Goal: Navigation & Orientation: Find specific page/section

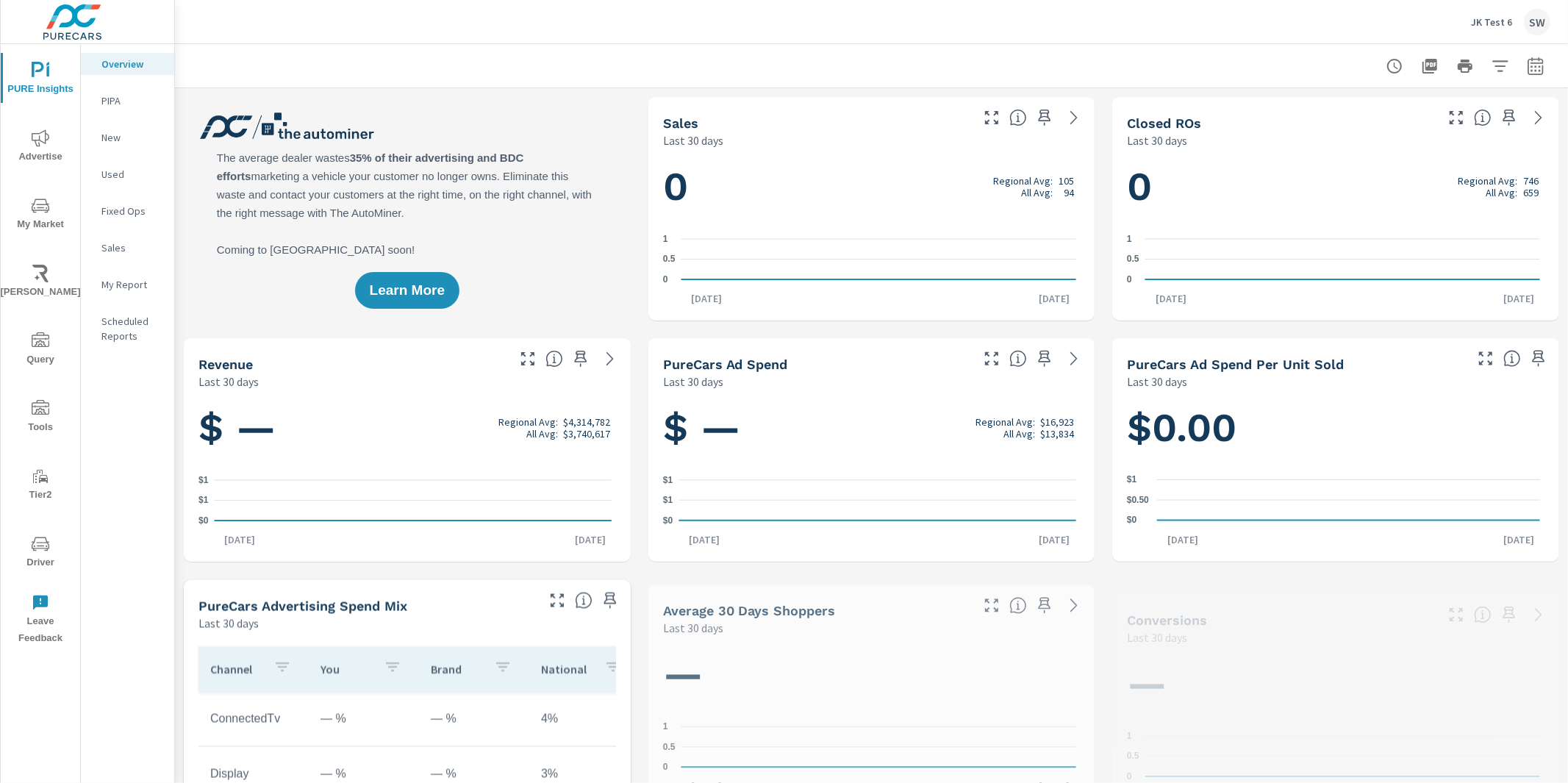
scroll to position [1, 0]
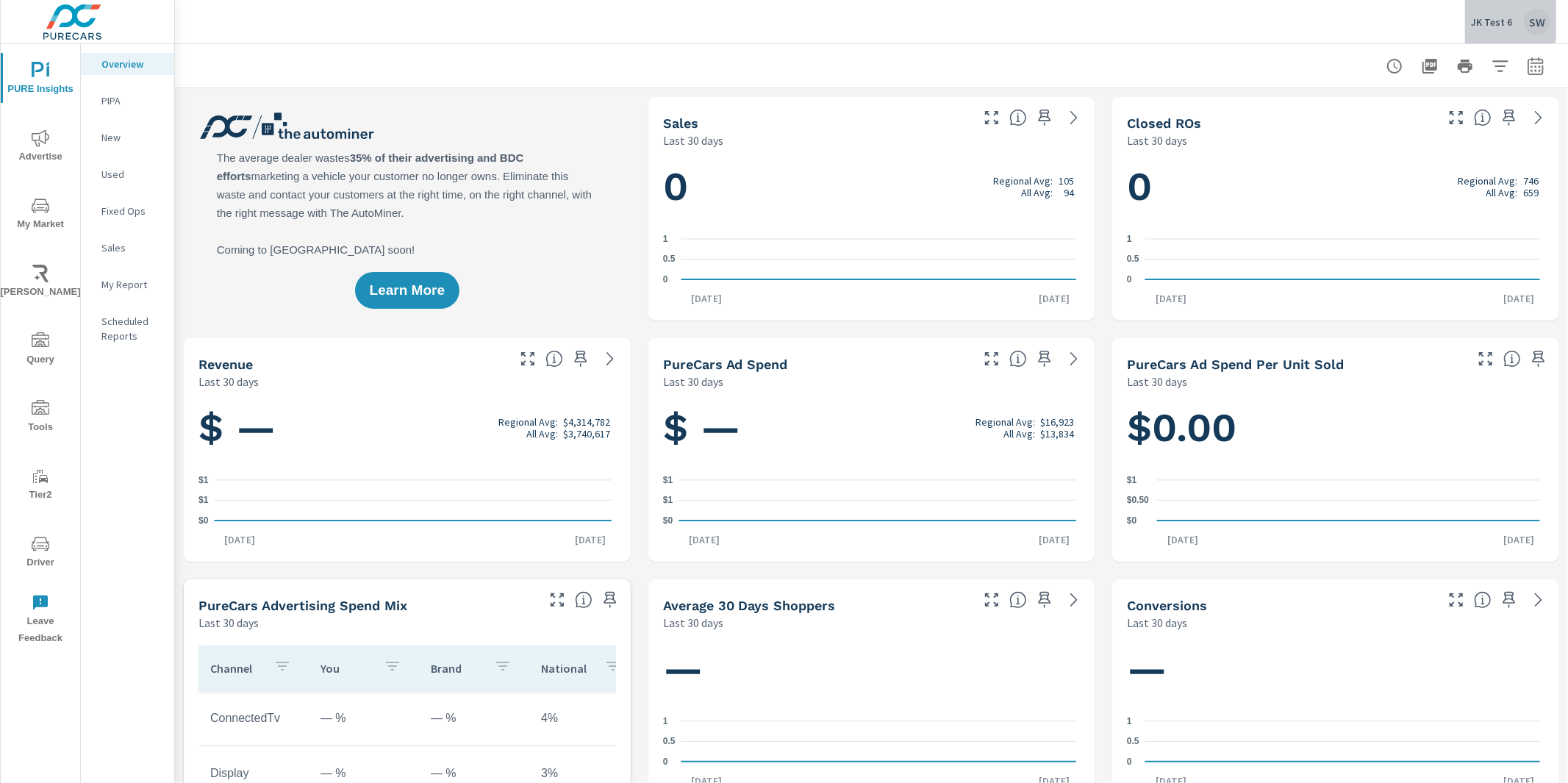
click at [1490, 15] on p "JK Test 6" at bounding box center [1491, 22] width 41 height 14
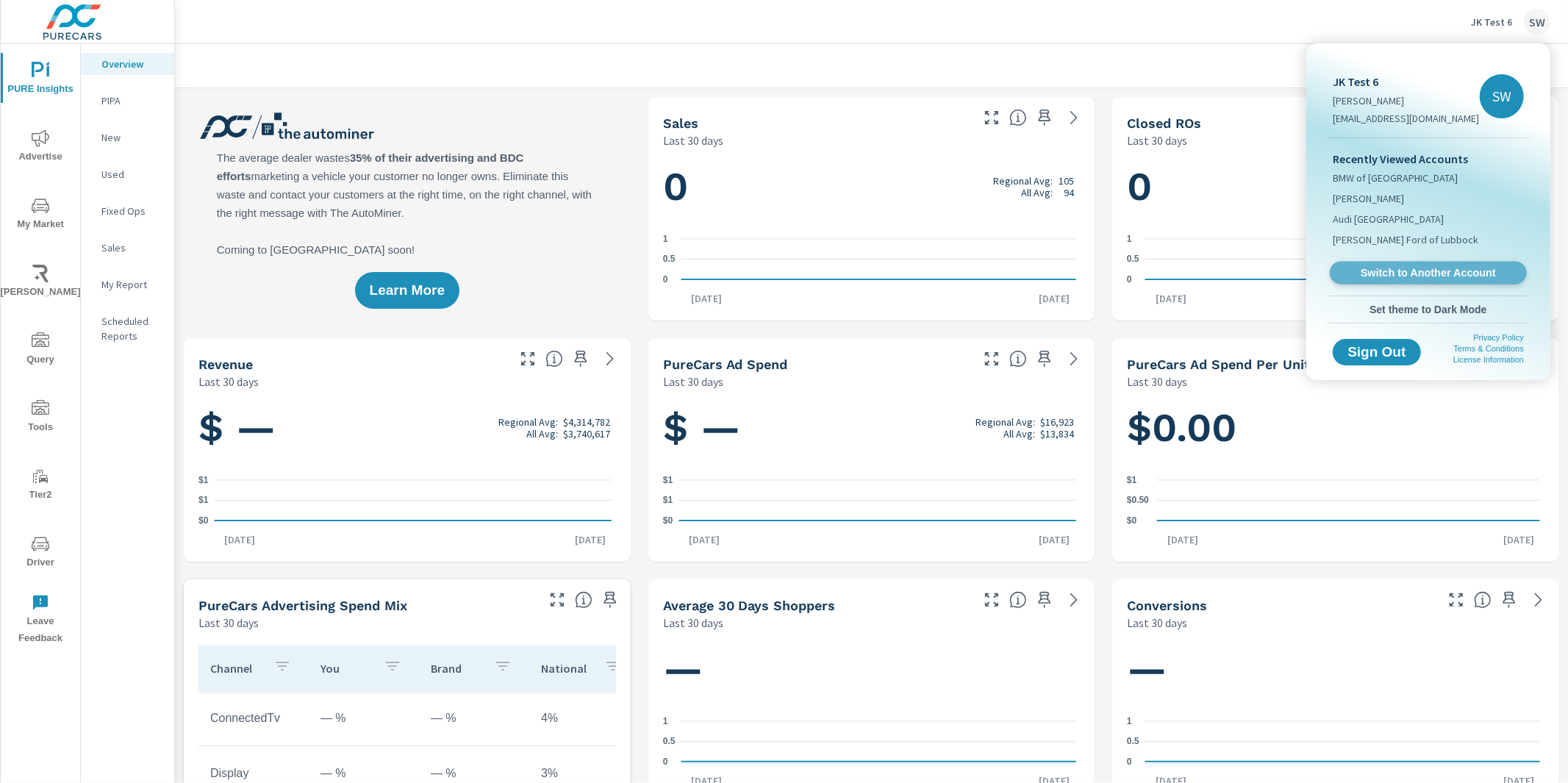
click at [1433, 278] on span "Switch to Another Account" at bounding box center [1428, 273] width 180 height 14
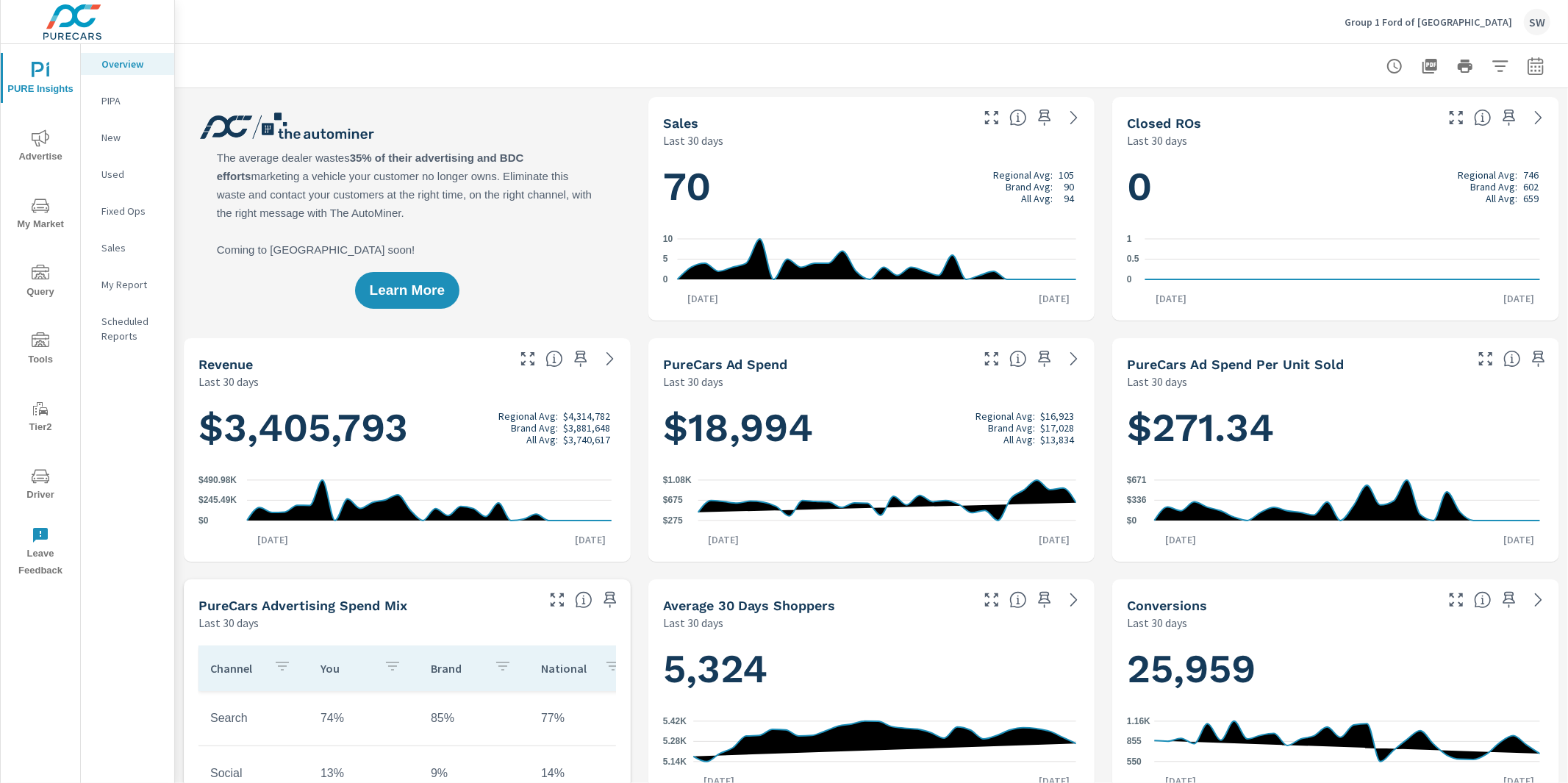
scroll to position [1, 0]
click at [29, 341] on span "Tools" at bounding box center [40, 350] width 71 height 36
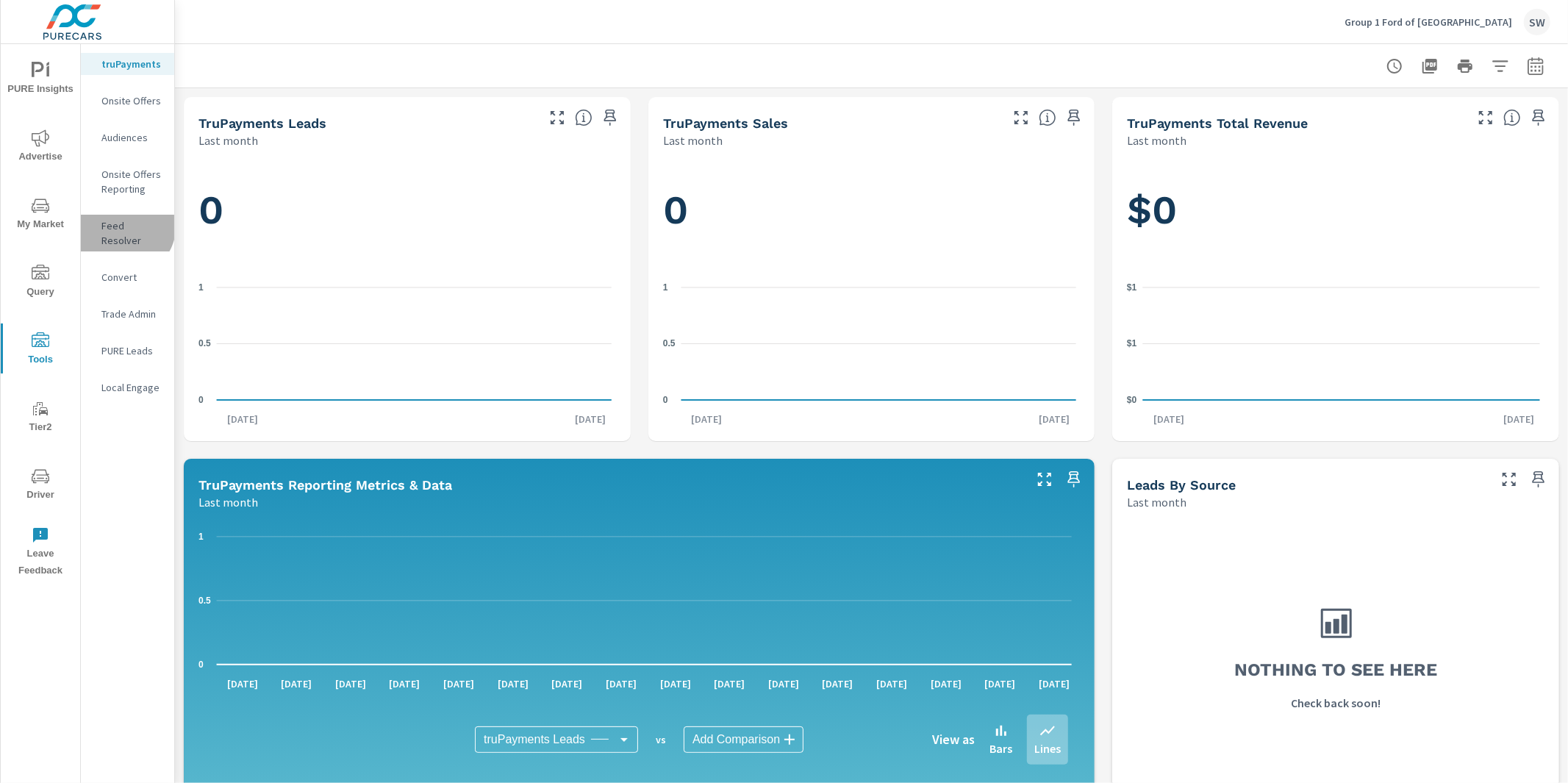
click at [120, 224] on p "Feed Resolver" at bounding box center [132, 233] width 61 height 30
